Goal: Download file/media

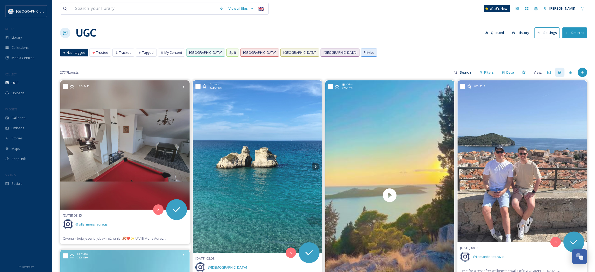
scroll to position [302, 0]
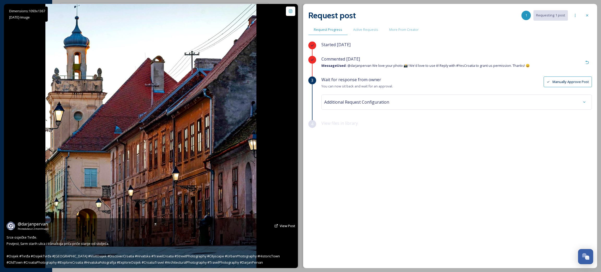
scroll to position [302, 0]
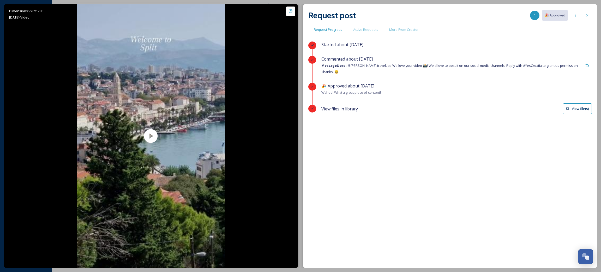
scroll to position [302, 0]
click at [578, 105] on button "View file(s)" at bounding box center [577, 108] width 29 height 11
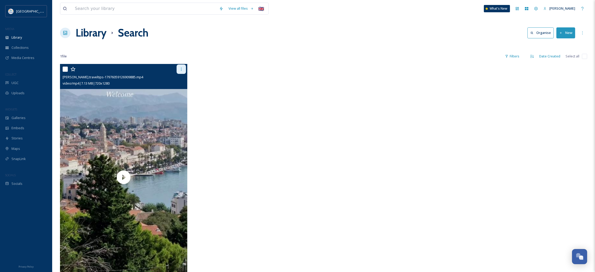
click at [179, 70] on icon at bounding box center [181, 69] width 4 height 4
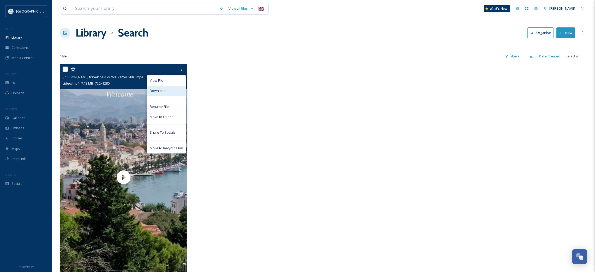
click at [167, 93] on div "Download" at bounding box center [166, 91] width 39 height 10
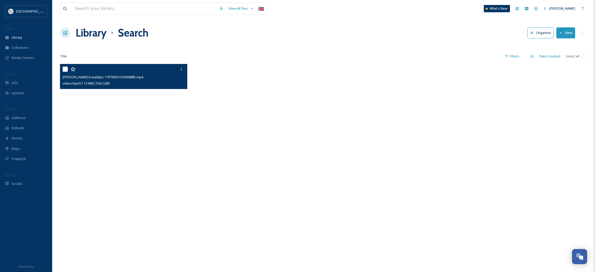
click at [143, 192] on video "tricia.traveltips-17976059126909885.mp4" at bounding box center [123, 177] width 127 height 226
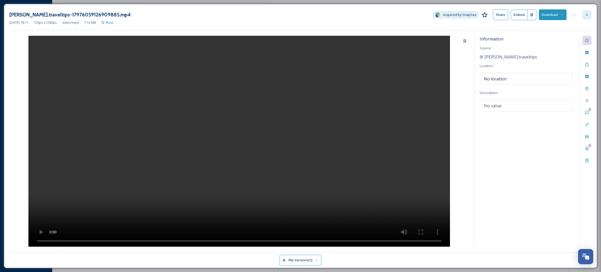
click at [590, 11] on div at bounding box center [586, 14] width 9 height 9
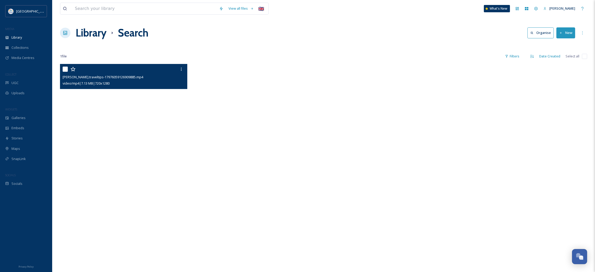
click at [117, 178] on video "tricia.traveltips-17976059126909885.mp4" at bounding box center [123, 177] width 127 height 226
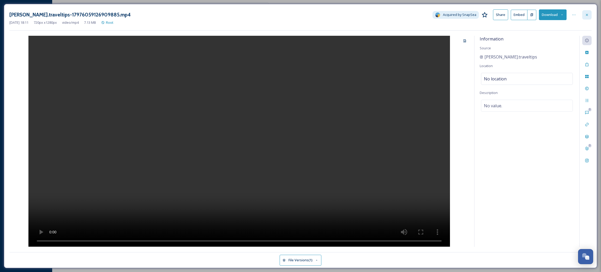
click at [585, 15] on icon at bounding box center [587, 15] width 4 height 4
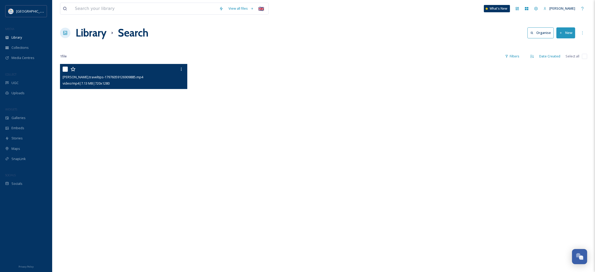
click at [145, 150] on video "tricia.traveltips-17976059126909885.mp4" at bounding box center [123, 177] width 127 height 226
